Goal: Task Accomplishment & Management: Manage account settings

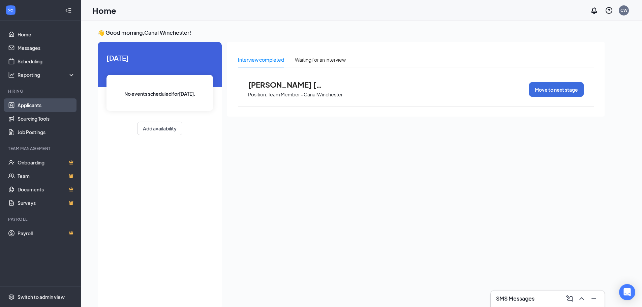
click at [25, 104] on link "Applicants" at bounding box center [47, 104] width 58 height 13
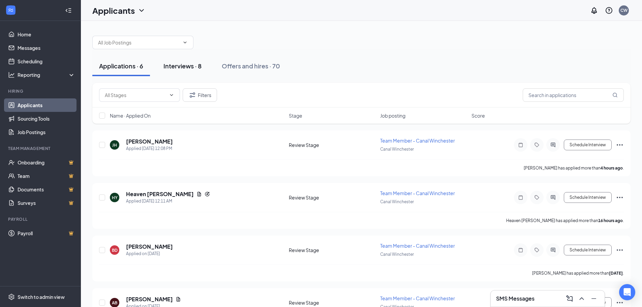
click at [190, 65] on div "Interviews · 8" at bounding box center [182, 66] width 38 height 8
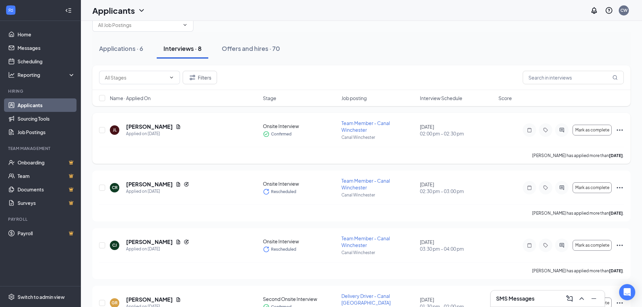
scroll to position [34, 0]
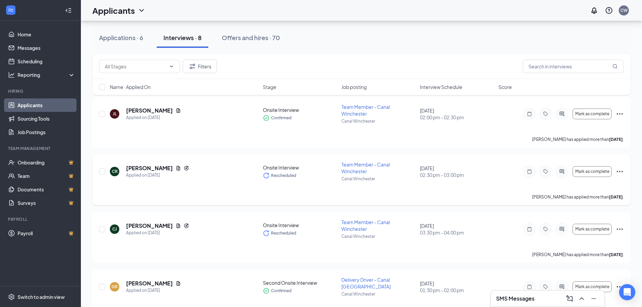
click at [379, 167] on div "Team Member - Canal Winchester" at bounding box center [378, 167] width 74 height 13
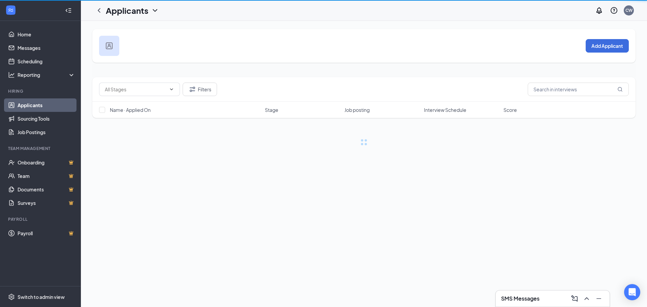
click at [374, 163] on div "Add Applicant Filters Name · Applied On Stage Job posting Interview Schedule Sc…" at bounding box center [364, 94] width 566 height 146
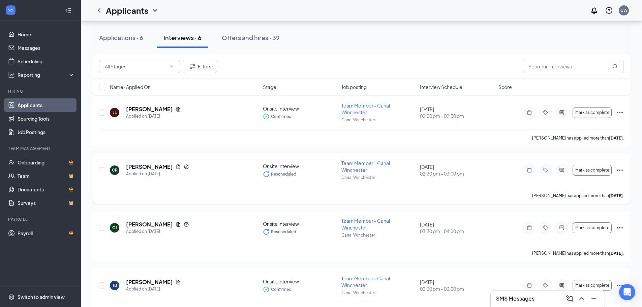
scroll to position [34, 0]
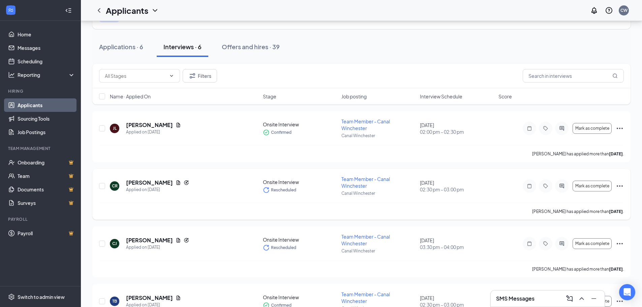
click at [619, 185] on icon "Ellipses" at bounding box center [620, 186] width 8 height 8
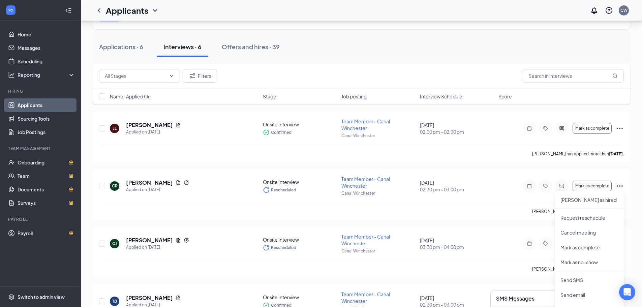
click at [626, 165] on div "[PERSON_NAME] Applied on [DATE] Onsite Interview Confirmed Team Member - Canal …" at bounding box center [361, 280] width 538 height 339
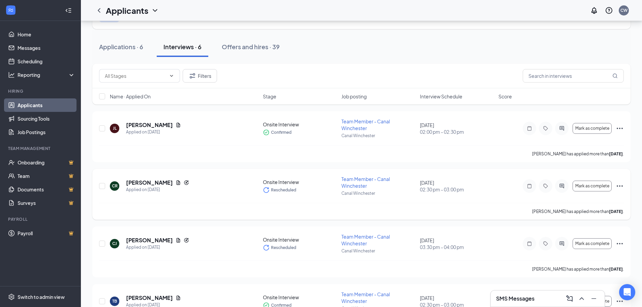
click at [621, 184] on icon "Ellipses" at bounding box center [620, 186] width 8 height 8
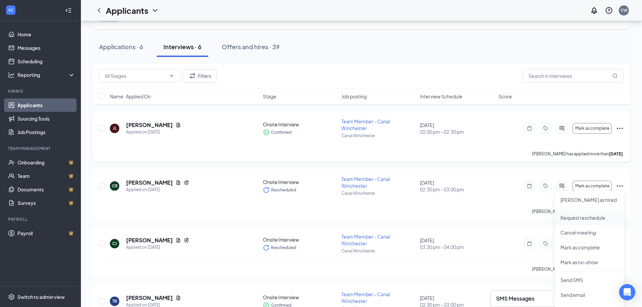
click at [594, 218] on p "Request reschedule" at bounding box center [589, 217] width 58 height 7
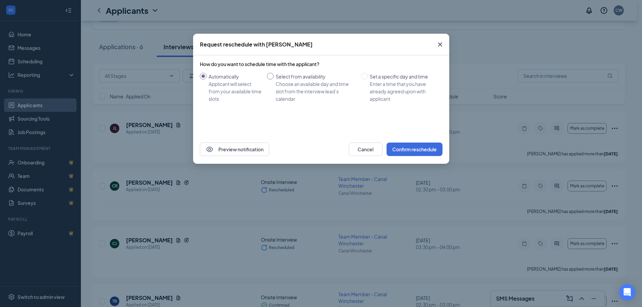
click at [313, 82] on div "Choose an available day and time slot from the interview lead’s calendar" at bounding box center [316, 91] width 80 height 22
click at [274, 80] on input "Select from availability Choose an available day and time slot from the intervi…" at bounding box center [270, 76] width 7 height 7
radio input "true"
radio input "false"
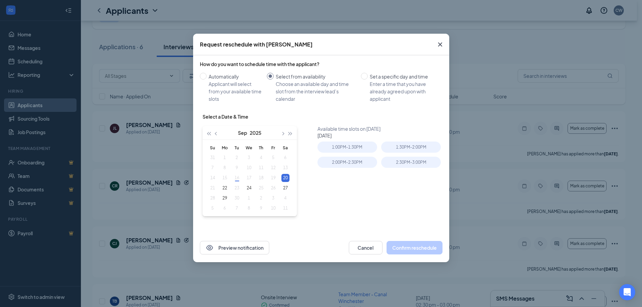
click at [246, 177] on table "Su Mo Tu We Th Fr Sa 31 1 2 3 4 5 6 7 8 9 10 11 12 13 14 15 16 17 18 19 20 21 2…" at bounding box center [249, 178] width 85 height 71
click at [249, 177] on table "Su Mo Tu We Th Fr Sa 31 1 2 3 4 5 6 7 8 9 10 11 12 13 14 15 16 17 18 19 20 21 2…" at bounding box center [249, 178] width 85 height 71
click at [284, 175] on div "20" at bounding box center [285, 178] width 8 height 8
type input "[DATE]"
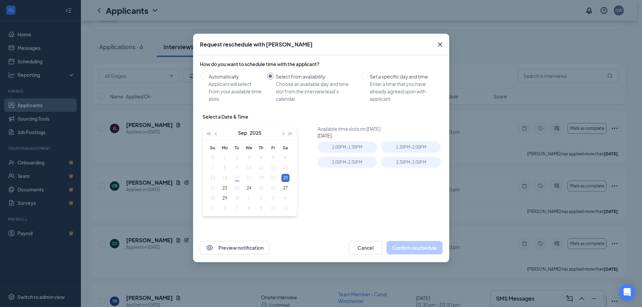
click at [360, 188] on div "Available time slots on [DATE] [DATE] 1:00PM - 1:30PM 1:30PM - 2:00PM 2:00PM - …" at bounding box center [381, 175] width 128 height 101
click at [390, 183] on div "Available time slots on [DATE] [DATE] 1:00PM - 1:30PM 1:30PM - 2:00PM 2:00PM - …" at bounding box center [381, 175] width 128 height 101
click at [440, 42] on icon "Cross" at bounding box center [440, 44] width 8 height 8
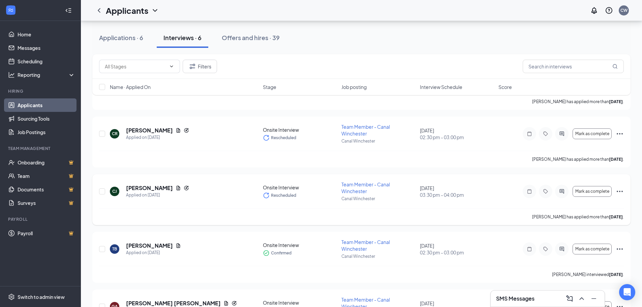
scroll to position [101, 0]
